Goal: Task Accomplishment & Management: Complete application form

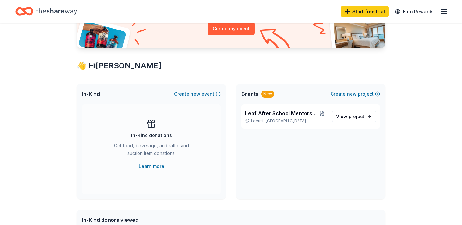
scroll to position [82, 0]
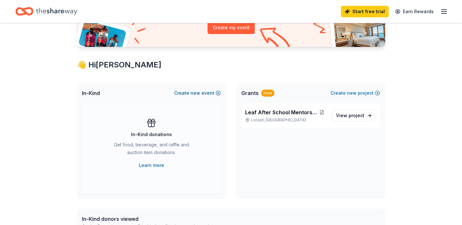
click at [219, 93] on button "Create new event" at bounding box center [197, 93] width 47 height 8
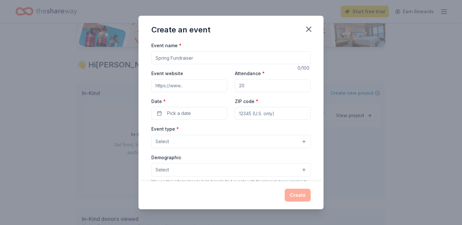
click at [206, 58] on input "Event name *" at bounding box center [230, 57] width 159 height 13
type input "2nd Annual Car Show Benefit"
click at [196, 85] on input "Event website" at bounding box center [189, 85] width 76 height 13
click at [268, 87] on input "Attendance *" at bounding box center [273, 85] width 76 height 13
type input "100"
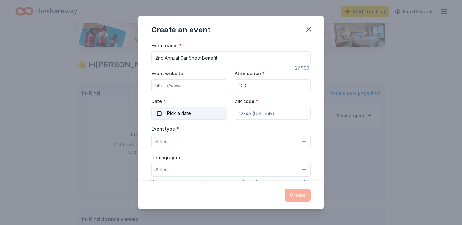
click at [193, 111] on button "Pick a date" at bounding box center [189, 113] width 76 height 13
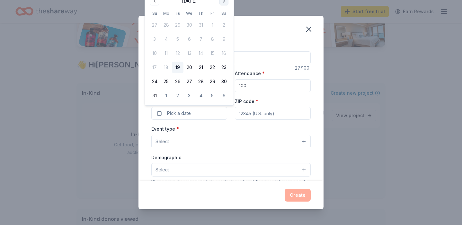
click at [224, 3] on button "Go to next month" at bounding box center [223, 0] width 9 height 9
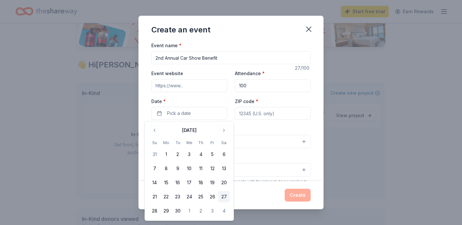
click at [223, 197] on button "27" at bounding box center [224, 197] width 12 height 12
click at [262, 116] on input "ZIP code *" at bounding box center [273, 113] width 76 height 13
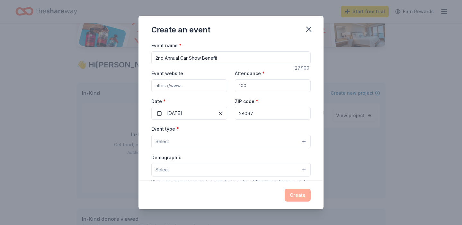
type input "28097"
click at [222, 147] on button "Select" at bounding box center [230, 141] width 159 height 13
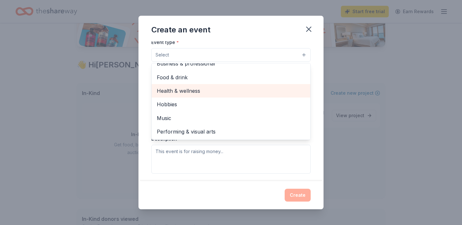
scroll to position [0, 0]
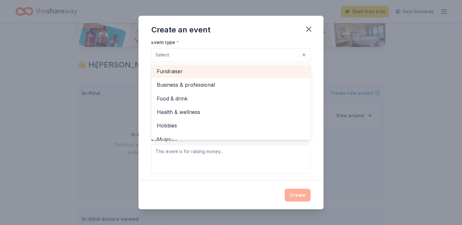
click at [184, 73] on span "Fundraiser" at bounding box center [231, 71] width 148 height 8
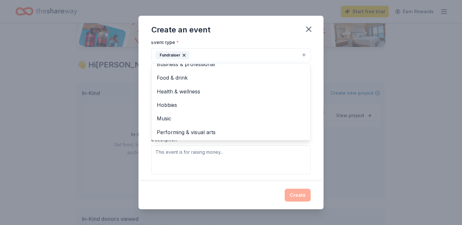
click at [142, 83] on div "Event name * 2nd Annual Car Show Benefit 27 /100 Event website Attendance * 100…" at bounding box center [230, 110] width 185 height 139
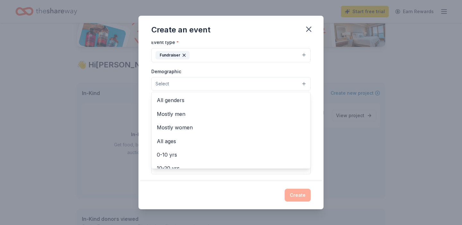
click at [194, 84] on button "Select" at bounding box center [230, 83] width 159 height 13
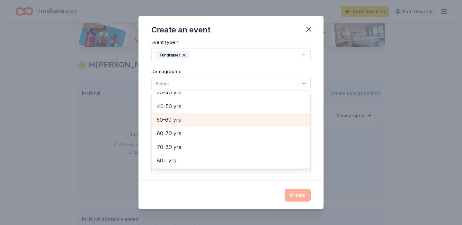
scroll to position [0, 0]
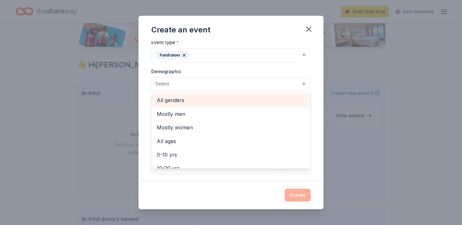
click at [194, 100] on span "All genders" at bounding box center [231, 100] width 148 height 8
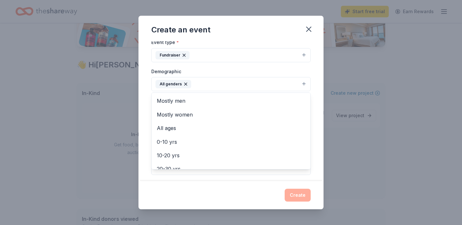
click at [147, 106] on div "Event name * 2nd Annual Car Show Benefit 27 /100 Event website Attendance * 100…" at bounding box center [230, 110] width 185 height 139
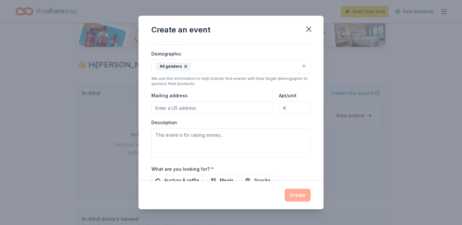
scroll to position [99, 0]
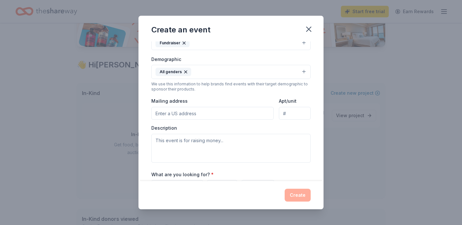
click at [219, 114] on input "Mailing address" at bounding box center [212, 113] width 122 height 13
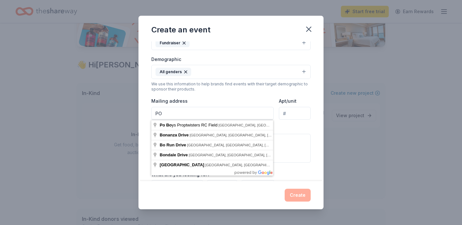
type input "P"
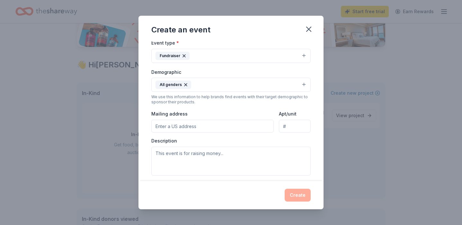
scroll to position [104, 0]
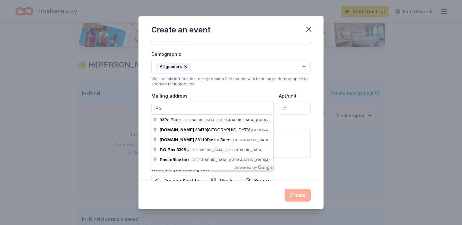
type input "P"
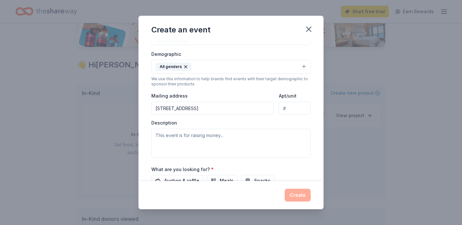
click at [297, 109] on input "Apt/unit" at bounding box center [295, 108] width 32 height 13
click at [256, 110] on input "209 Town Centre Drive, Locust, NC, 28097" at bounding box center [212, 108] width 122 height 13
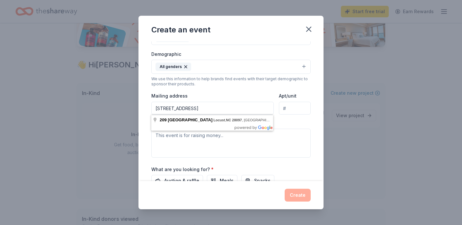
scroll to position [0, 3]
click at [295, 120] on div "Description" at bounding box center [230, 139] width 159 height 38
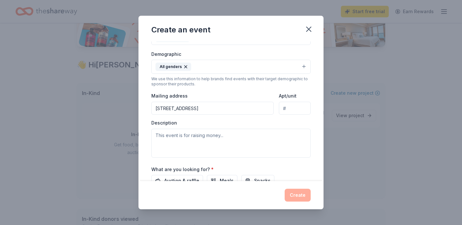
click at [254, 108] on input "209 Town Centre Drive, Locust, NC, 28097 Po Box 333" at bounding box center [212, 108] width 122 height 13
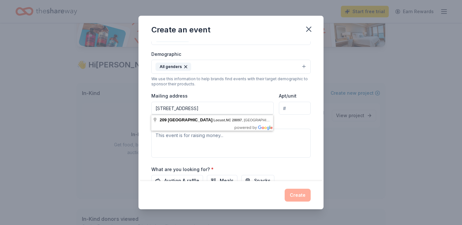
click at [250, 109] on input "209 Town Centre Drive, Locust, NC, 28097 PO Box 333" at bounding box center [212, 108] width 122 height 13
click at [255, 107] on input "209 Town Centre Drive, Locust, NC, 28097 P.O Box 333" at bounding box center [212, 108] width 122 height 13
type input "209 Town Centre Drive, Locust, NC, 28097 P.O. Box 333"
click at [292, 123] on div "Description" at bounding box center [230, 139] width 159 height 38
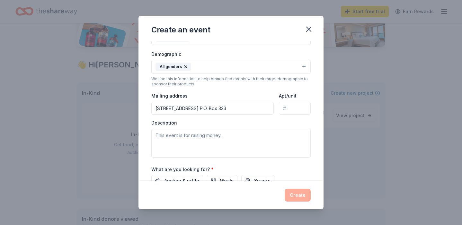
click at [293, 109] on input "Apt/unit" at bounding box center [295, 108] width 32 height 13
type input "B"
click at [260, 125] on div "Description" at bounding box center [230, 139] width 159 height 38
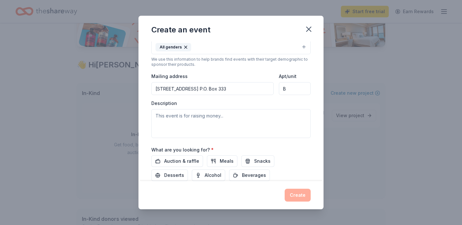
scroll to position [129, 0]
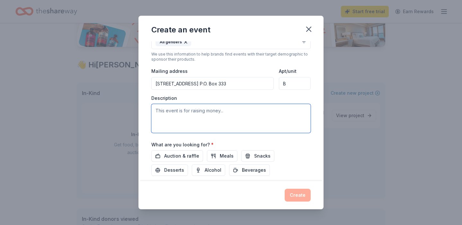
click at [235, 109] on textarea at bounding box center [230, 118] width 159 height 29
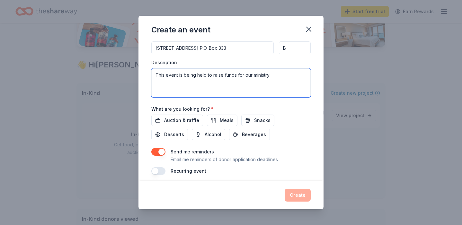
scroll to position [169, 0]
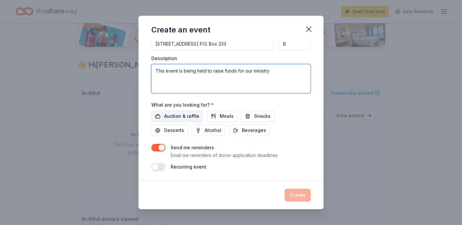
type textarea "This event is being held to raise funds for our ministry"
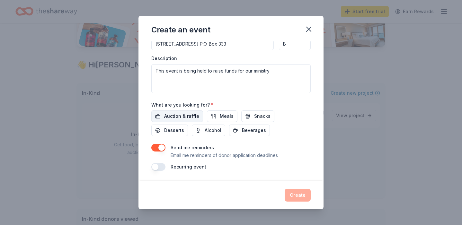
click at [190, 117] on span "Auction & raffle" at bounding box center [181, 116] width 35 height 8
click at [295, 198] on button "Create" at bounding box center [297, 195] width 26 height 13
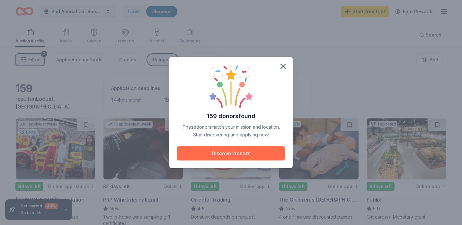
click at [230, 153] on button "Discover donors" at bounding box center [231, 153] width 108 height 14
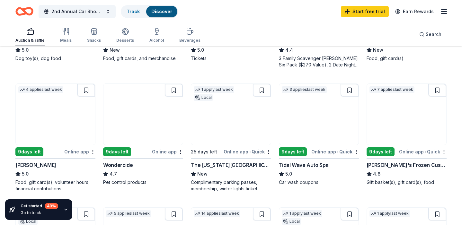
scroll to position [285, 0]
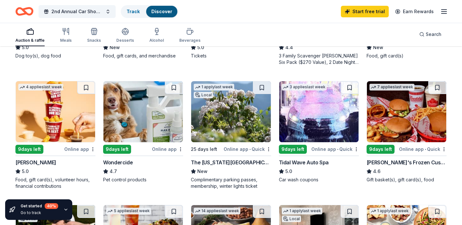
click at [310, 162] on div "Tidal Wave Auto Spa" at bounding box center [304, 163] width 50 height 8
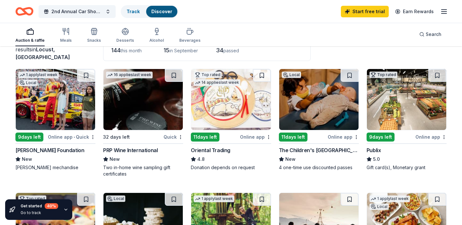
scroll to position [43, 0]
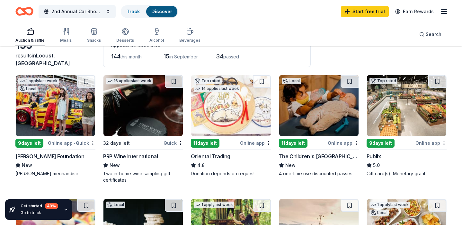
click at [50, 156] on div "[PERSON_NAME] Foundation" at bounding box center [49, 156] width 69 height 8
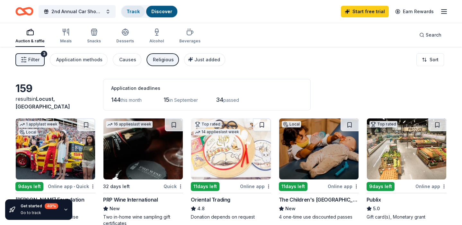
click at [136, 12] on link "Track" at bounding box center [132, 11] width 13 height 5
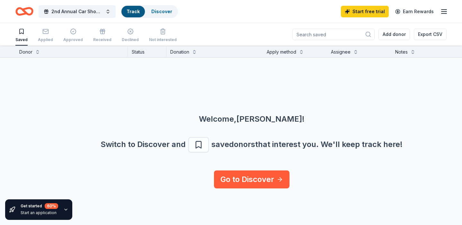
scroll to position [0, 0]
click at [166, 8] on div "Discover" at bounding box center [161, 12] width 31 height 12
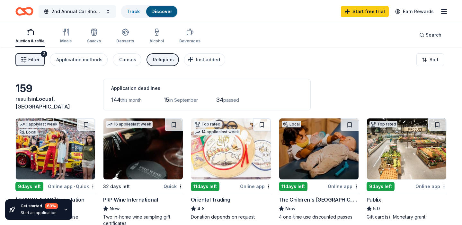
click at [77, 9] on span "2nd Annual Car Show Benefit" at bounding box center [76, 12] width 51 height 8
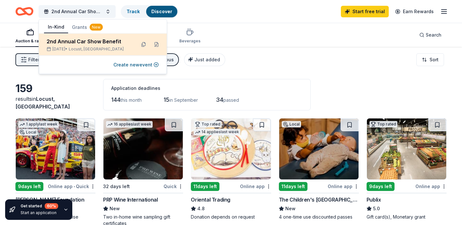
click at [82, 47] on span "Locust, NC" at bounding box center [96, 49] width 55 height 5
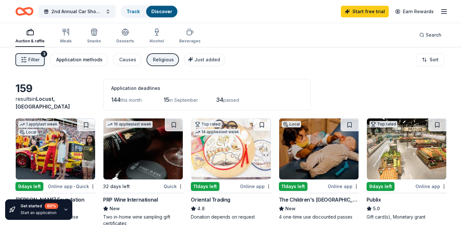
click at [81, 59] on div "Application methods" at bounding box center [79, 60] width 46 height 8
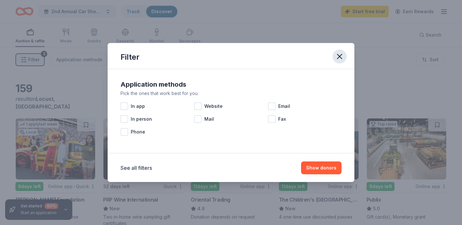
click at [338, 56] on icon "button" at bounding box center [339, 56] width 9 height 9
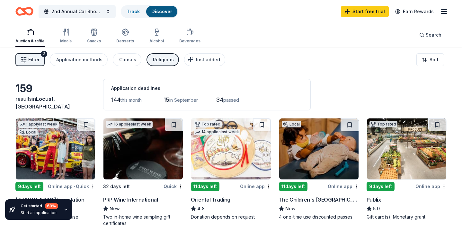
click at [18, 10] on icon "Home" at bounding box center [24, 11] width 18 height 15
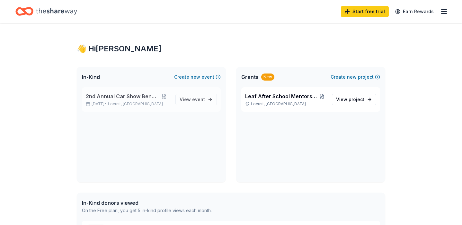
click at [151, 99] on span "2nd Annual Car Show Benefit" at bounding box center [122, 96] width 72 height 8
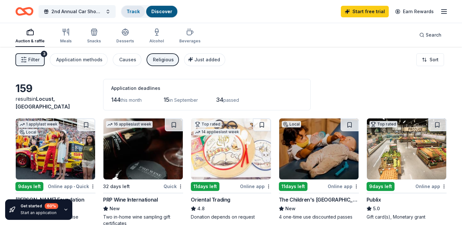
click at [129, 7] on div "Track" at bounding box center [132, 12] width 23 height 12
click at [131, 13] on link "Track" at bounding box center [132, 11] width 13 height 5
click at [133, 9] on link "Track" at bounding box center [132, 11] width 13 height 5
click at [188, 10] on div "2nd Annual Car Show Benefit Track Discover Start free trial Earn Rewards" at bounding box center [230, 11] width 431 height 15
click at [129, 7] on div "Track" at bounding box center [132, 12] width 23 height 12
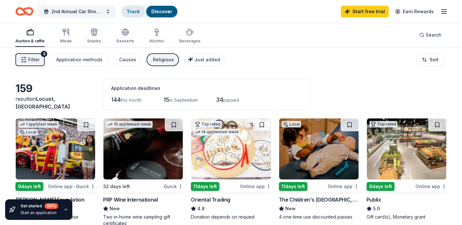
click at [129, 7] on div "Track" at bounding box center [132, 12] width 23 height 12
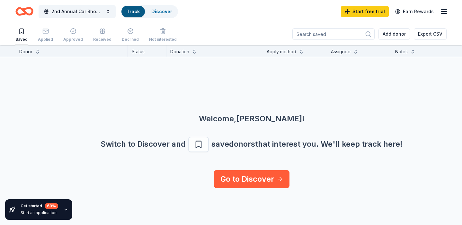
click at [88, 59] on div "Welcome, Bailey ! Switch to Discover and save donors that interest you. We ' ll…" at bounding box center [252, 113] width 462 height 113
click at [152, 13] on link "Discover" at bounding box center [161, 11] width 21 height 5
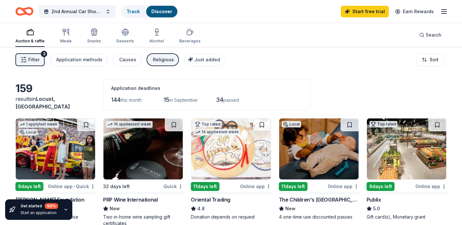
click at [76, 153] on img at bounding box center [55, 148] width 79 height 61
click at [136, 10] on link "Track · 1" at bounding box center [134, 11] width 17 height 5
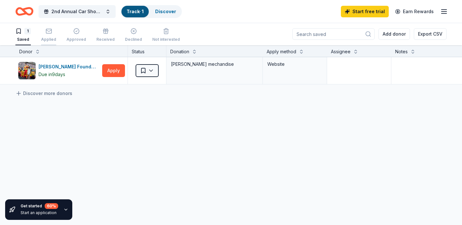
click at [53, 30] on div "button" at bounding box center [48, 31] width 15 height 6
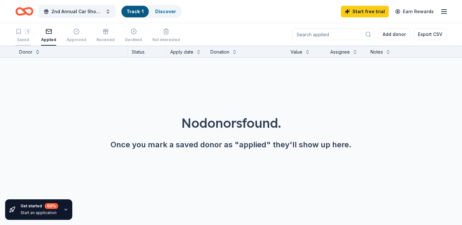
click at [26, 33] on div "1" at bounding box center [27, 31] width 6 height 6
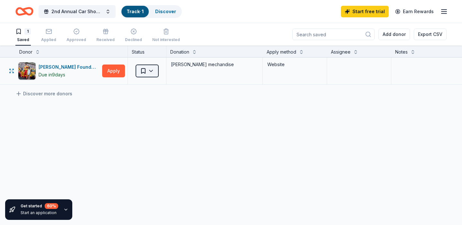
click at [149, 74] on html "209 Town Centre Drive Locust , NC 28097 , USA 2nd Annual Car Show Benefit Track…" at bounding box center [231, 112] width 462 height 225
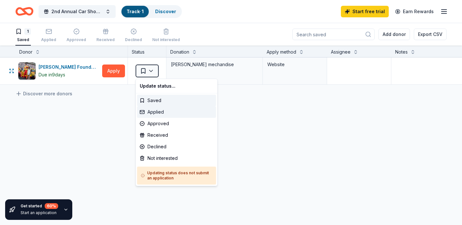
click at [155, 112] on div "Applied" at bounding box center [176, 112] width 79 height 12
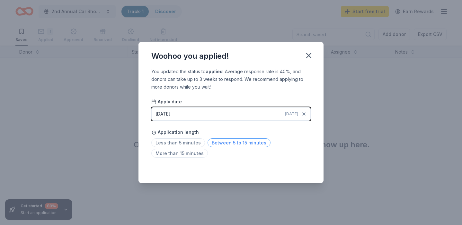
click at [219, 143] on span "Between 5 to 15 minutes" at bounding box center [238, 142] width 63 height 9
click at [308, 57] on icon "button" at bounding box center [308, 55] width 9 height 9
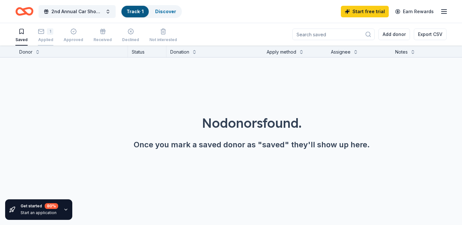
click at [47, 38] on div "Applied" at bounding box center [45, 39] width 15 height 5
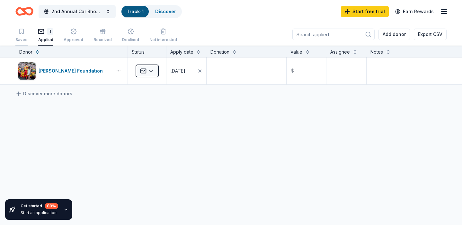
click at [22, 35] on div "Saved" at bounding box center [21, 35] width 12 height 14
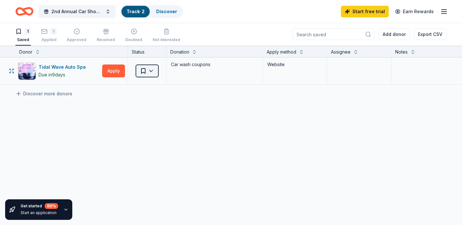
click at [153, 69] on html "209 Town Centre Drive Locust , NC 28097 , USA 2nd Annual Car Show Benefit Track…" at bounding box center [231, 112] width 462 height 225
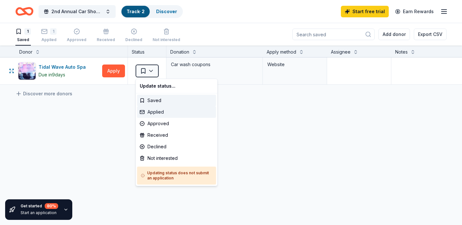
click at [158, 114] on div "Applied" at bounding box center [176, 112] width 79 height 12
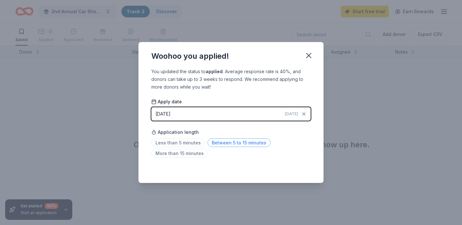
click at [232, 145] on span "Between 5 to 15 minutes" at bounding box center [238, 142] width 63 height 9
click at [245, 169] on div "Saved" at bounding box center [230, 169] width 159 height 8
click at [307, 59] on icon "button" at bounding box center [308, 55] width 9 height 9
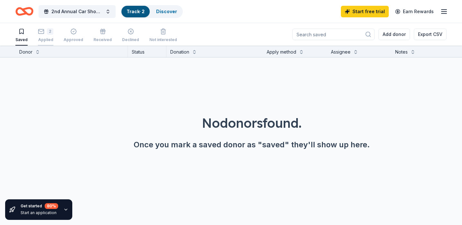
click at [44, 36] on div "2 Applied" at bounding box center [45, 32] width 15 height 14
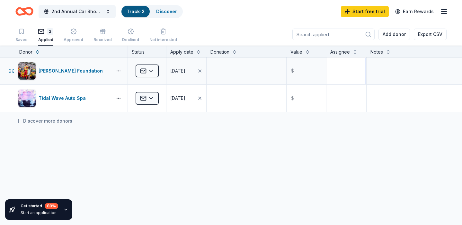
click at [353, 73] on textarea at bounding box center [346, 71] width 39 height 26
click at [326, 136] on div "Joey Logano Foundation Applied 08/19/2025 $ Tidal Wave Auto Spa Applied 08/19/2…" at bounding box center [231, 144] width 462 height 175
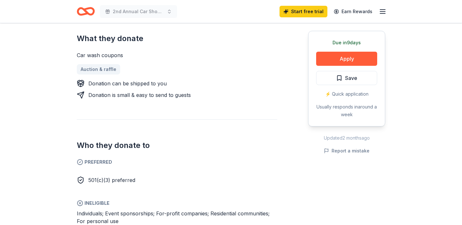
scroll to position [272, 0]
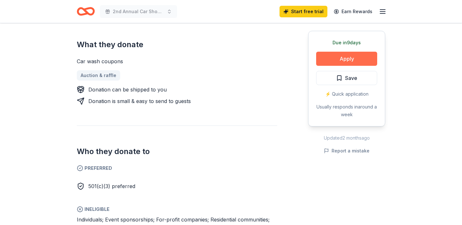
click at [343, 62] on button "Apply" at bounding box center [346, 59] width 61 height 14
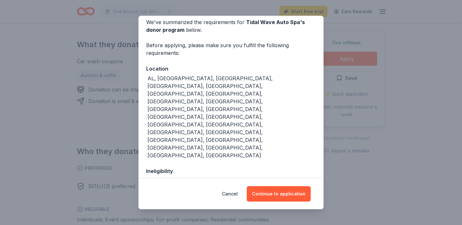
scroll to position [32, 0]
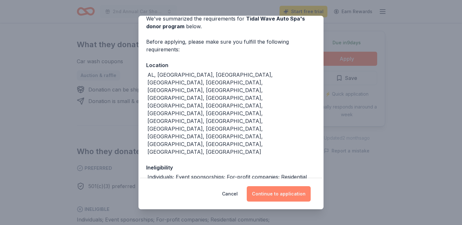
click at [275, 193] on button "Continue to application" at bounding box center [278, 193] width 64 height 15
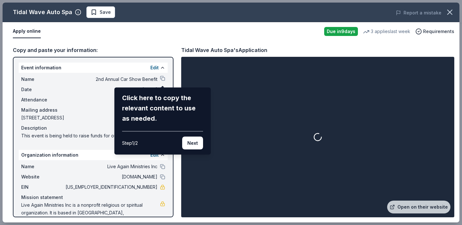
click at [161, 79] on div "Tidal Wave Auto Spa Save Report a mistake Apply online Due in 9 days 3 applies …" at bounding box center [231, 113] width 456 height 220
click at [189, 144] on button "Next" at bounding box center [192, 143] width 21 height 13
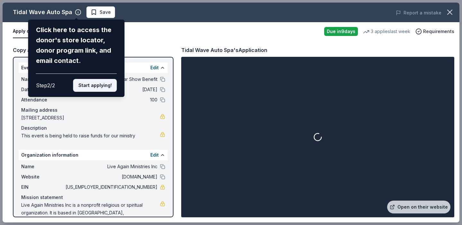
click at [106, 84] on button "Start applying!" at bounding box center [95, 85] width 44 height 13
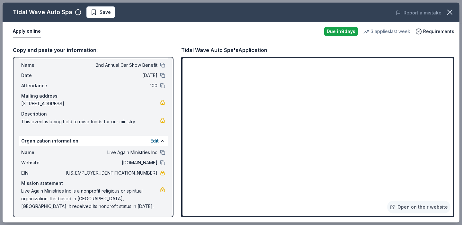
scroll to position [15, 0]
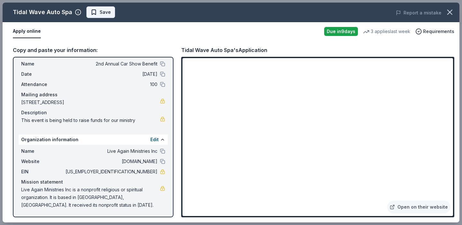
click at [94, 12] on span "Save" at bounding box center [101, 12] width 20 height 8
click at [119, 13] on body "2nd Annual Car Show Benefit Start free trial Earn Rewards Due in 9 days Share T…" at bounding box center [231, 112] width 462 height 225
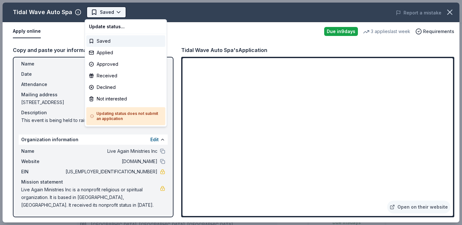
click at [119, 13] on body "2nd Annual Car Show Benefit Saved Apply Due in 9 days Share Tidal Wave Auto Spa…" at bounding box center [231, 112] width 462 height 225
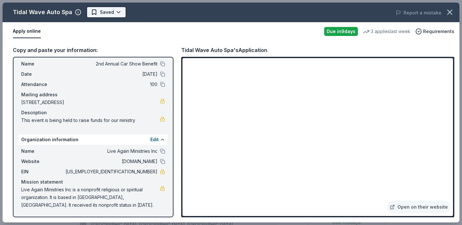
click at [113, 13] on body "2nd Annual Car Show Benefit Saved Apply Due in 9 days Share Tidal Wave Auto Spa…" at bounding box center [231, 112] width 462 height 225
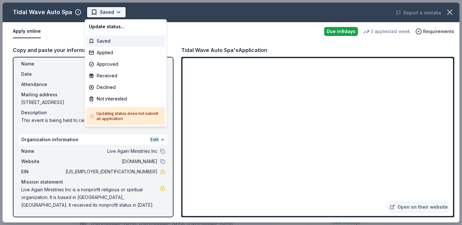
click at [113, 13] on body "2nd Annual Car Show Benefit Saved Apply Due in 9 days Share Tidal Wave Auto Spa…" at bounding box center [231, 112] width 462 height 225
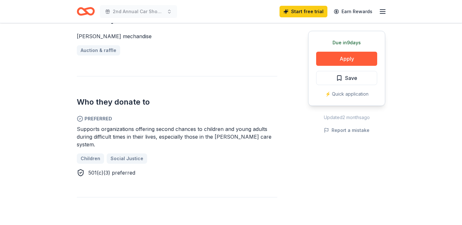
scroll to position [287, 0]
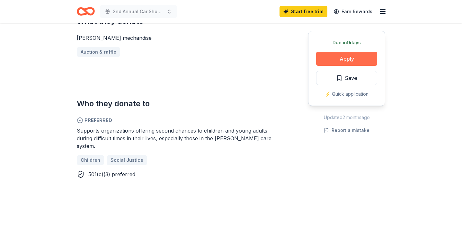
click at [352, 61] on button "Apply" at bounding box center [346, 59] width 61 height 14
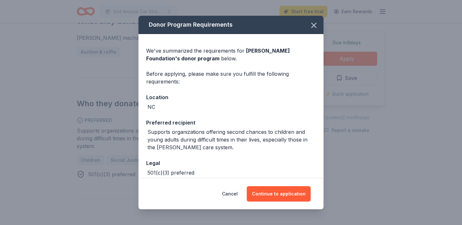
scroll to position [32, 0]
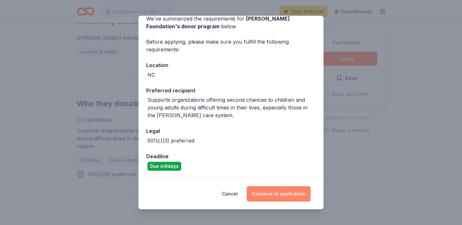
click at [274, 195] on button "Continue to application" at bounding box center [278, 193] width 64 height 15
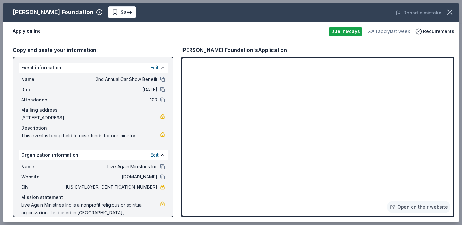
scroll to position [15, 0]
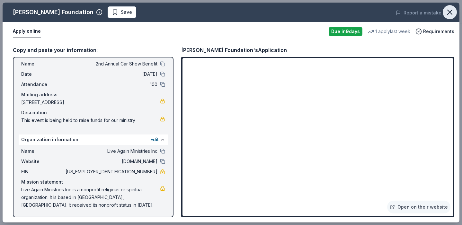
click at [450, 13] on icon "button" at bounding box center [449, 12] width 4 height 4
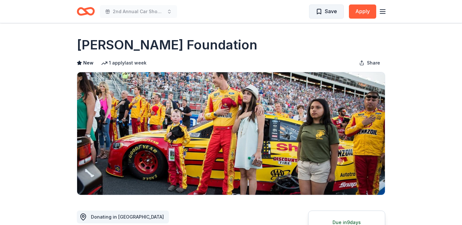
click at [322, 11] on span "Save" at bounding box center [326, 11] width 21 height 8
click at [382, 13] on icon "button" at bounding box center [382, 12] width 8 height 8
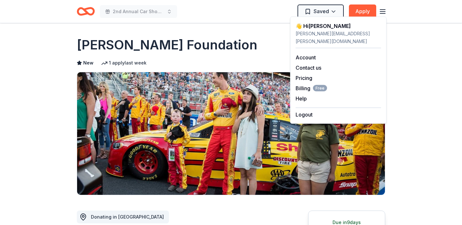
click at [382, 13] on icon "button" at bounding box center [382, 12] width 8 height 8
